Goal: Task Accomplishment & Management: Manage account settings

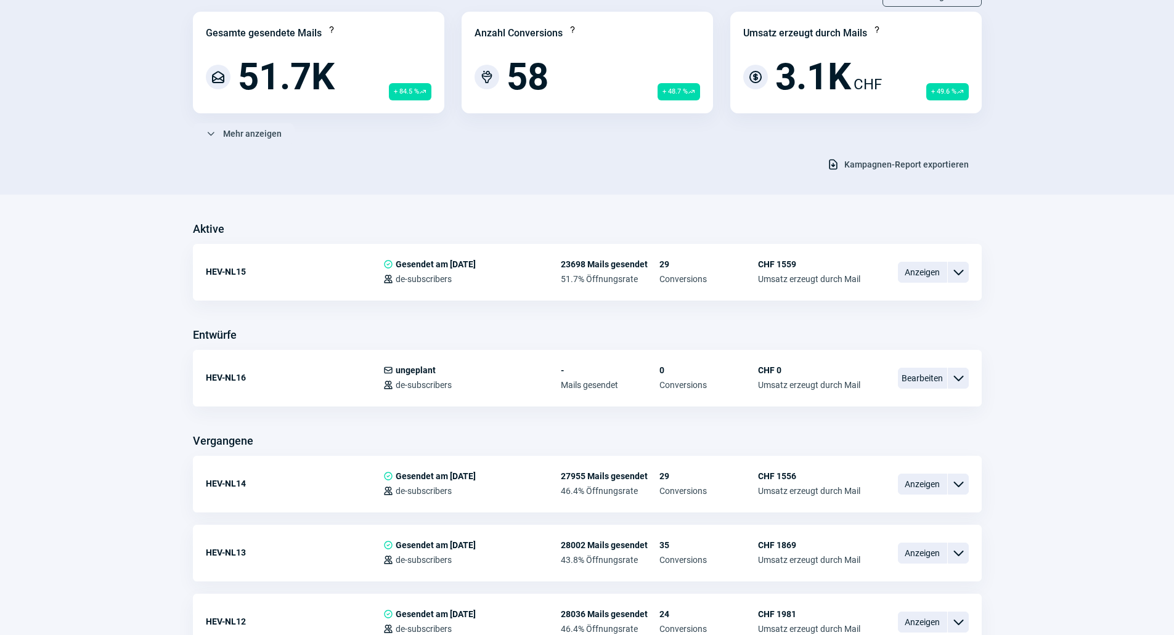
scroll to position [308, 0]
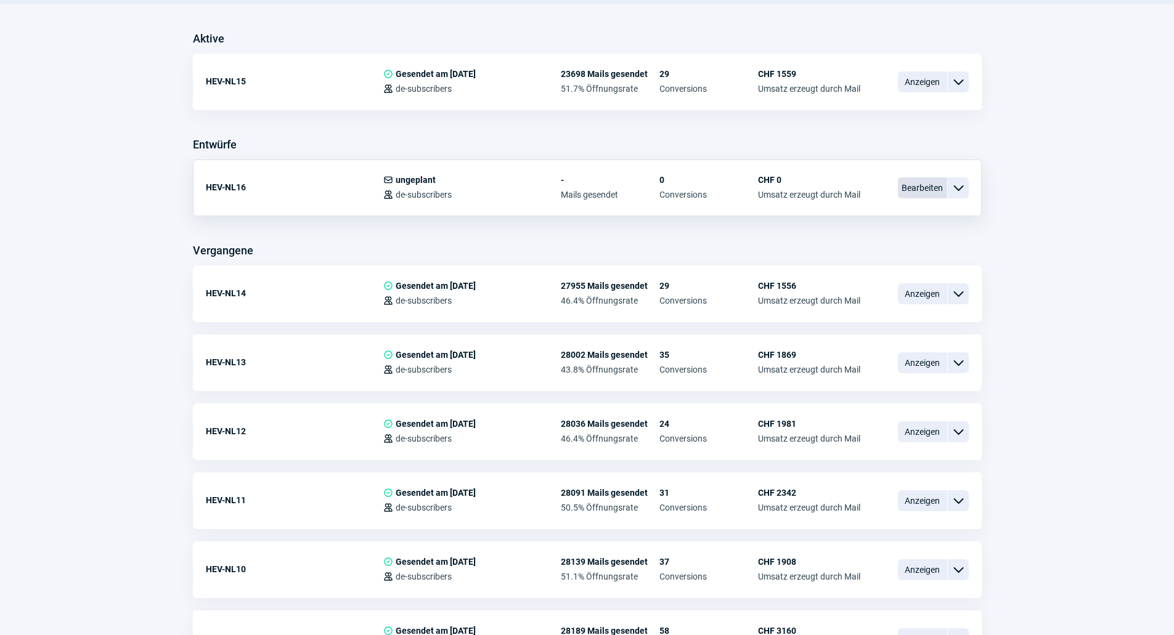
click at [918, 183] on span "Bearbeiten" at bounding box center [922, 187] width 49 height 21
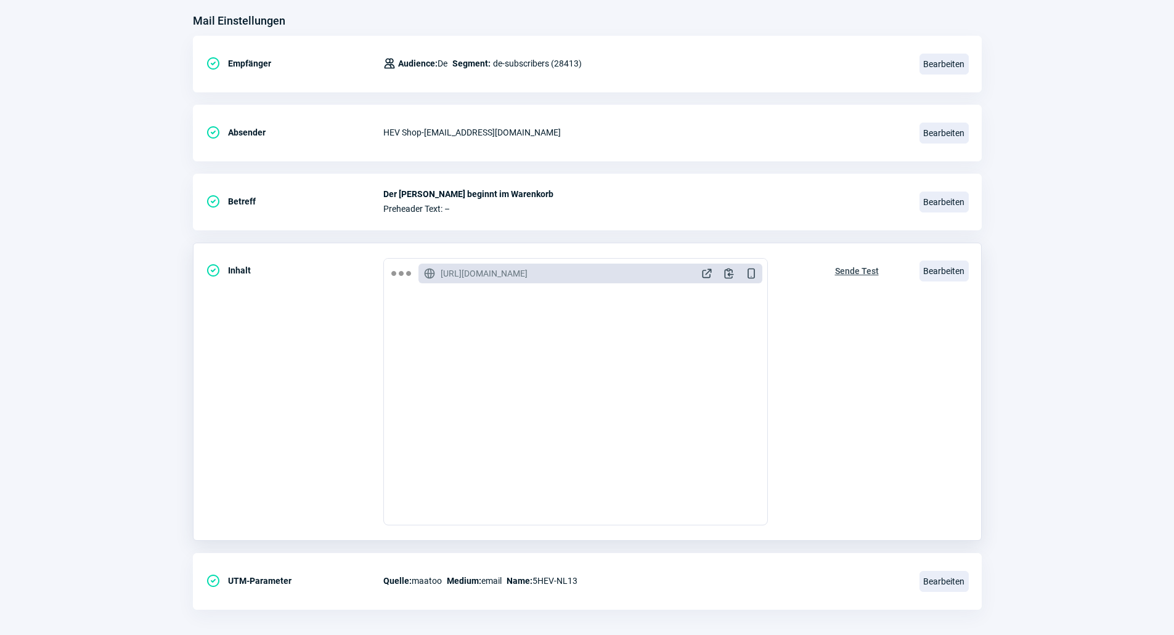
scroll to position [164, 0]
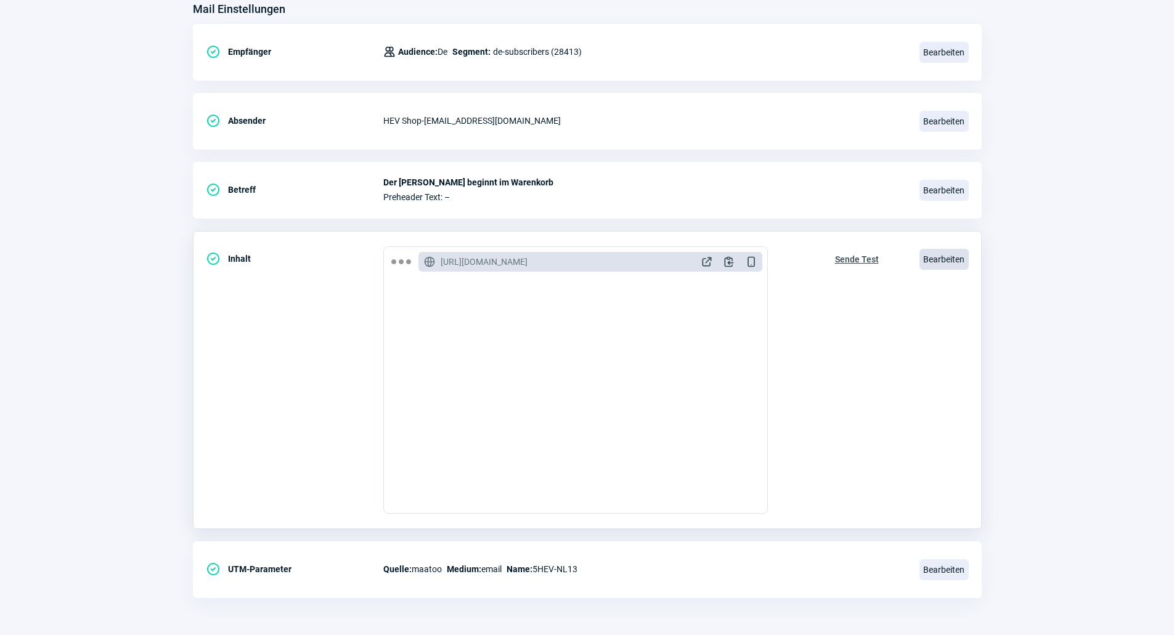
click at [957, 266] on span "Bearbeiten" at bounding box center [943, 259] width 49 height 21
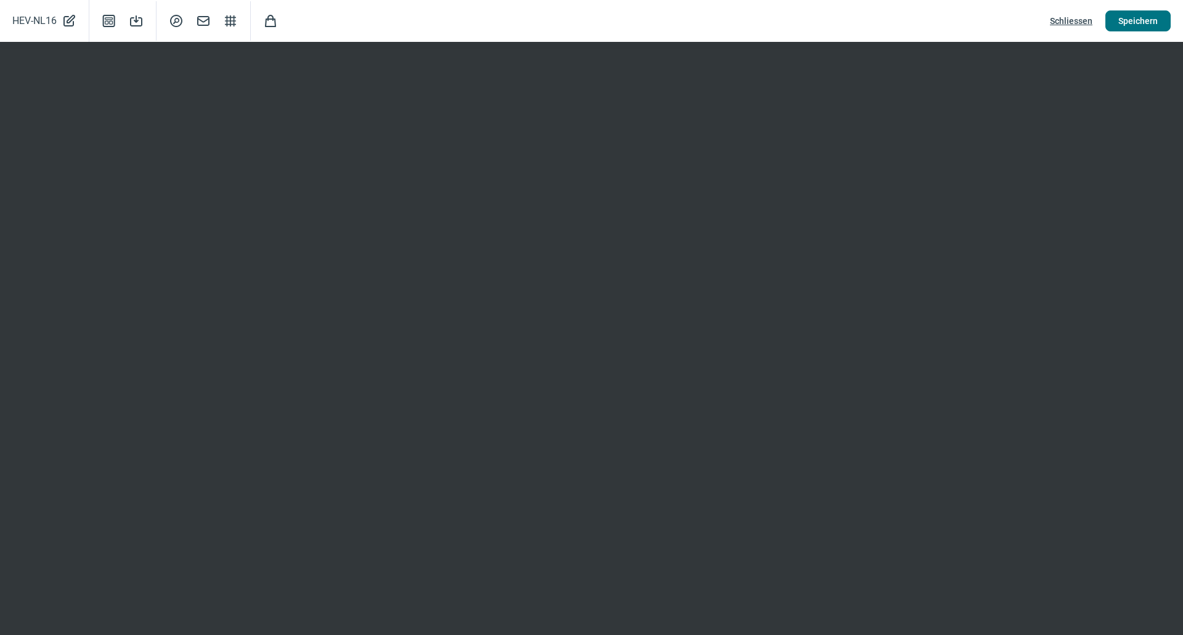
click at [1137, 20] on span "Speichern" at bounding box center [1137, 21] width 39 height 20
click at [1089, 23] on span "Schliessen" at bounding box center [1071, 21] width 43 height 20
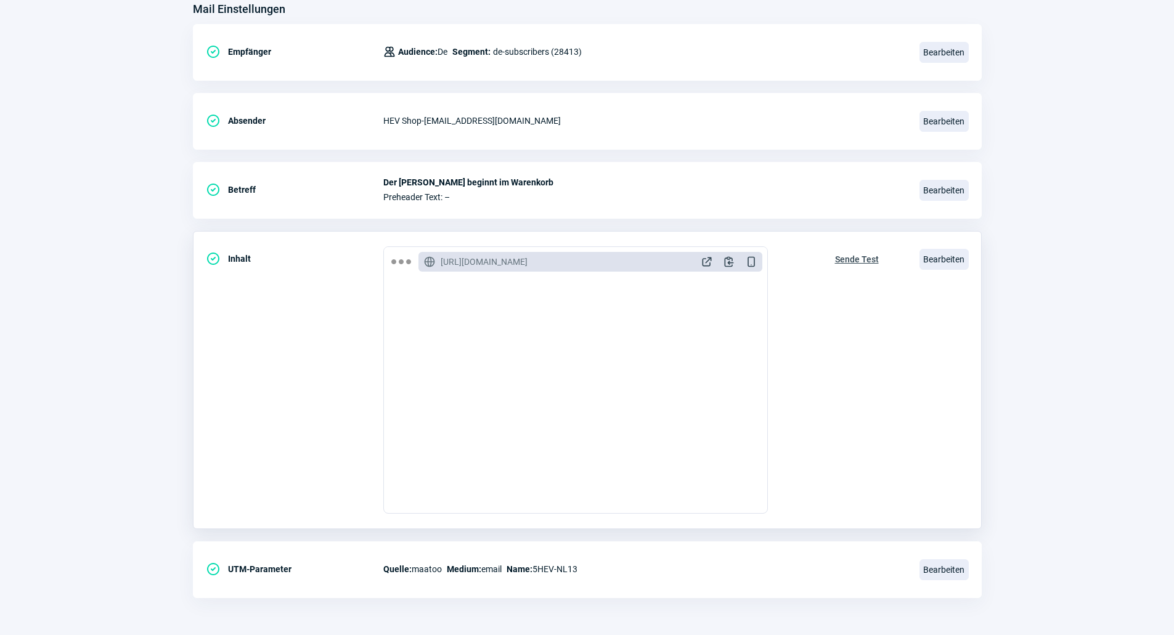
click at [860, 261] on span "Sende Test" at bounding box center [857, 259] width 44 height 20
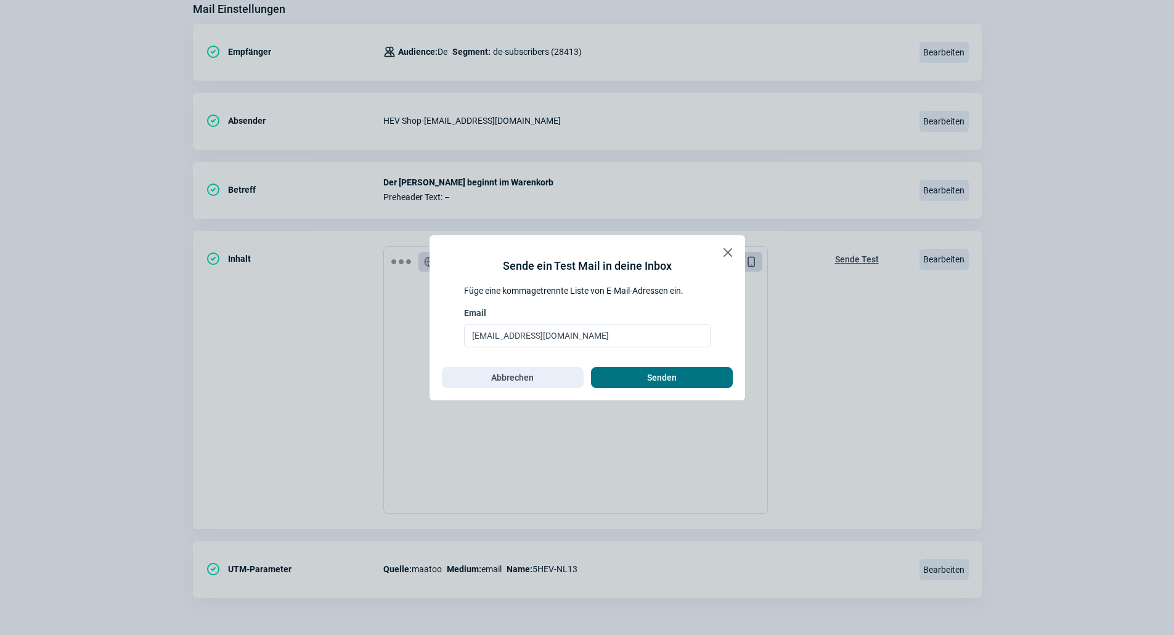
click at [659, 375] on span "Senden" at bounding box center [662, 378] width 30 height 20
